Goal: Task Accomplishment & Management: Manage account settings

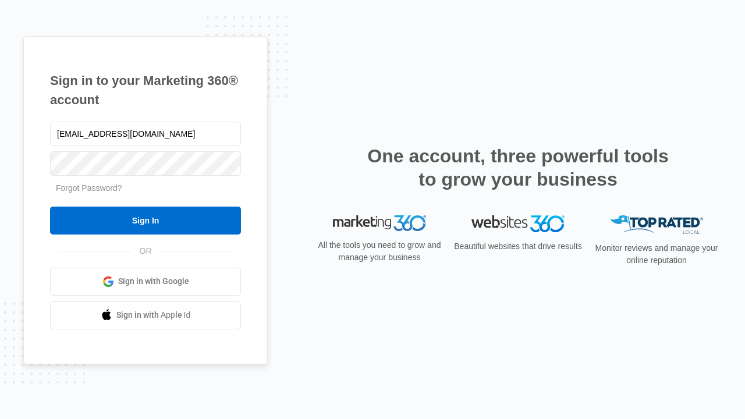
type input "[EMAIL_ADDRESS][DOMAIN_NAME]"
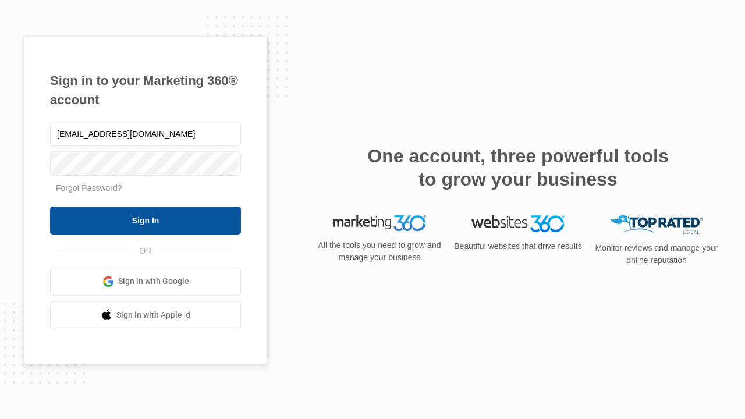
click at [145, 220] on input "Sign In" at bounding box center [145, 221] width 191 height 28
